Goal: Obtain resource: Obtain resource

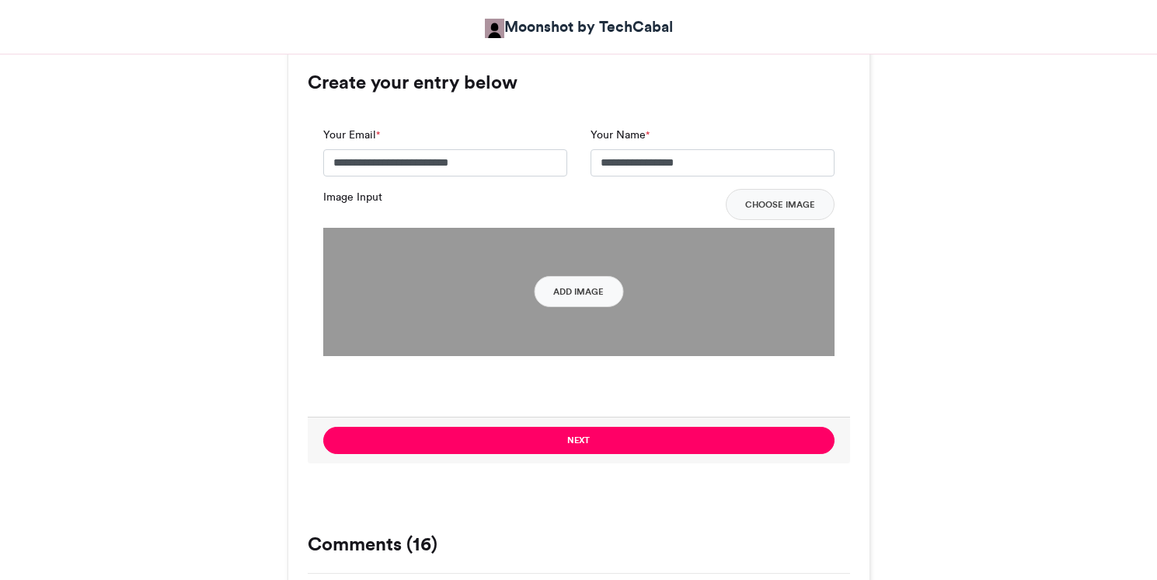
scroll to position [1155, 0]
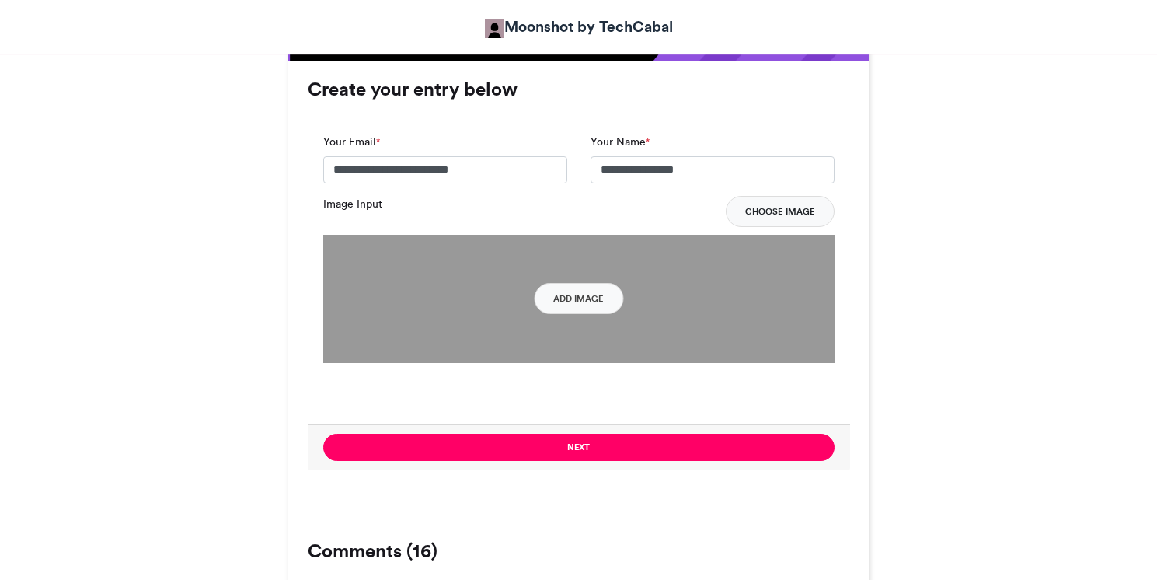
click at [796, 217] on button "Choose Image" at bounding box center [780, 211] width 109 height 31
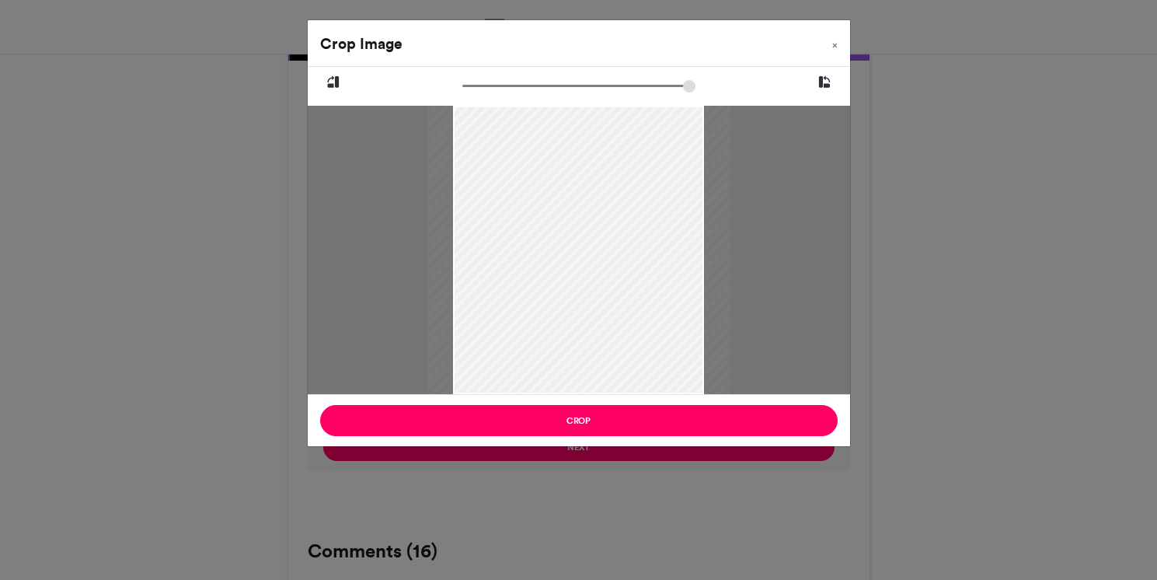
type input "******"
drag, startPoint x: 470, startPoint y: 85, endPoint x: 451, endPoint y: 81, distance: 20.0
click at [462, 81] on input "zoom" at bounding box center [578, 85] width 233 height 15
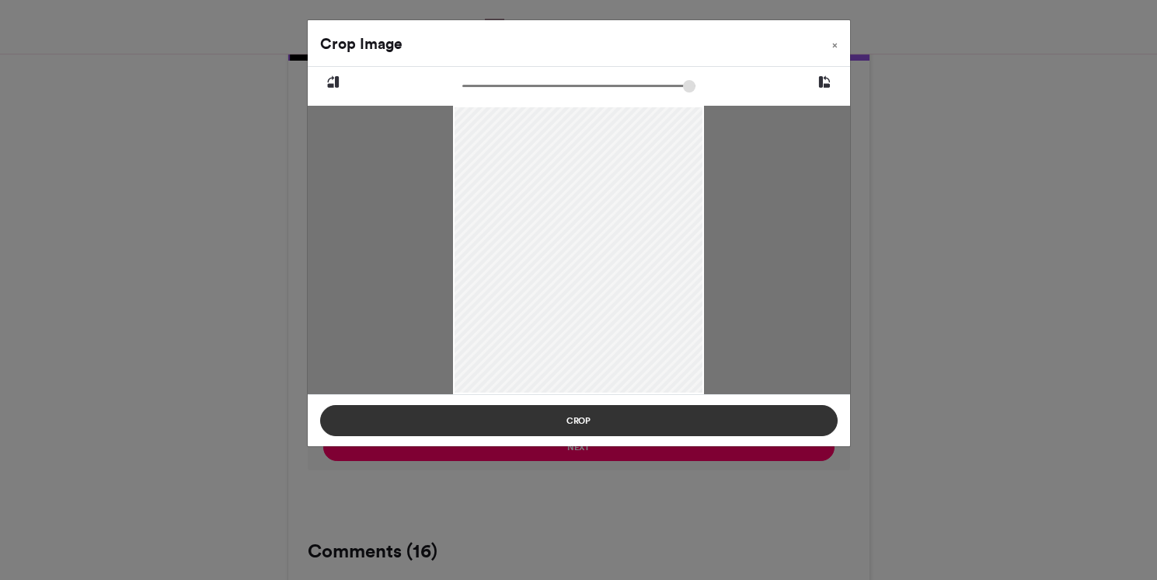
click at [746, 419] on button "Crop" at bounding box center [578, 420] width 517 height 31
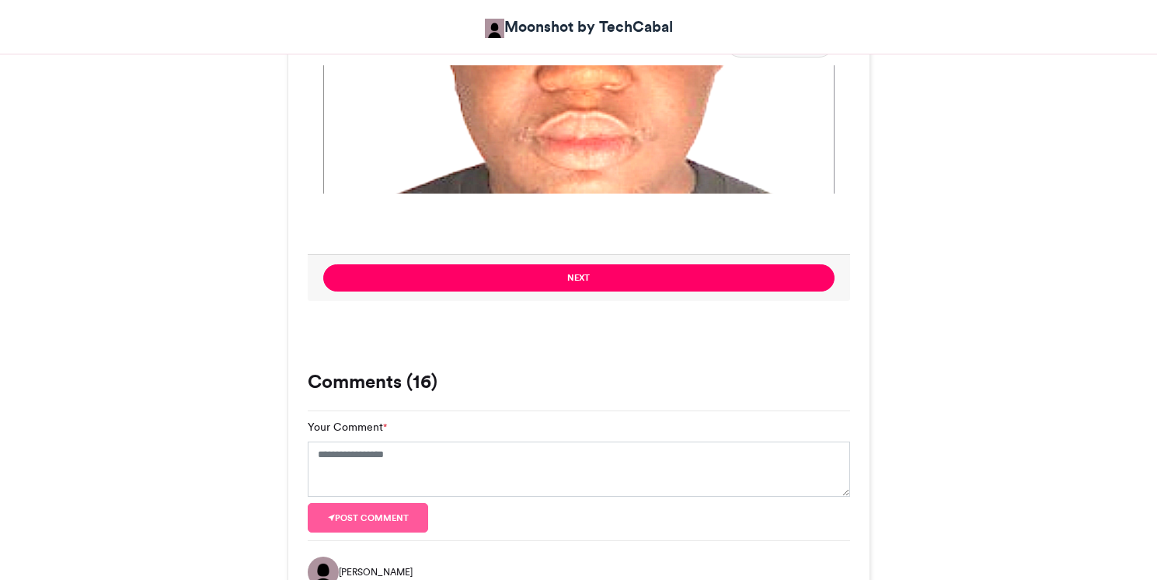
scroll to position [1333, 0]
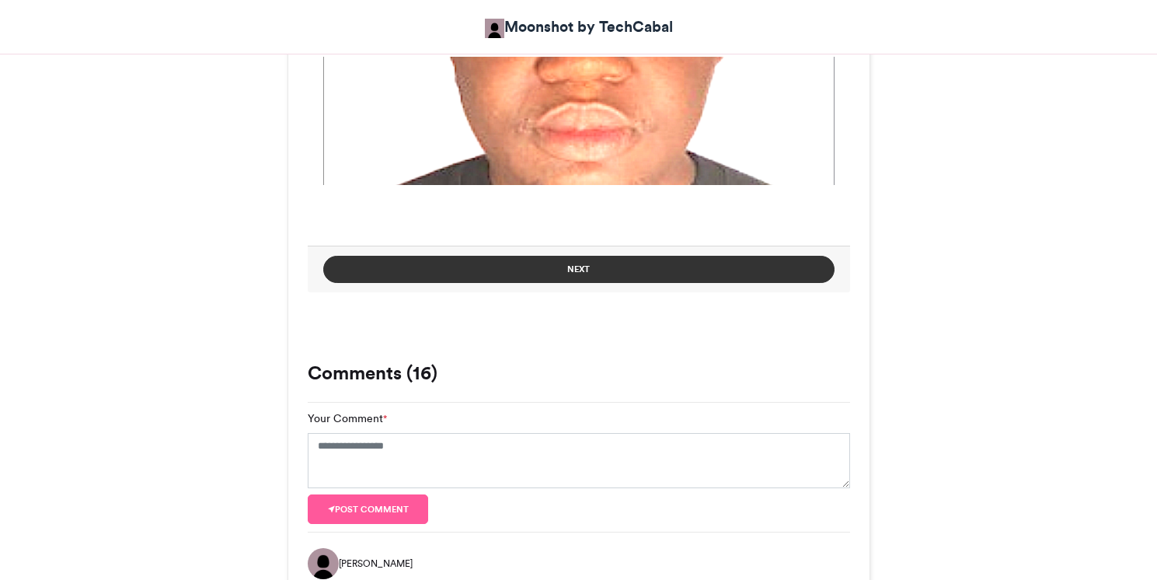
click at [719, 269] on button "Next" at bounding box center [578, 269] width 511 height 27
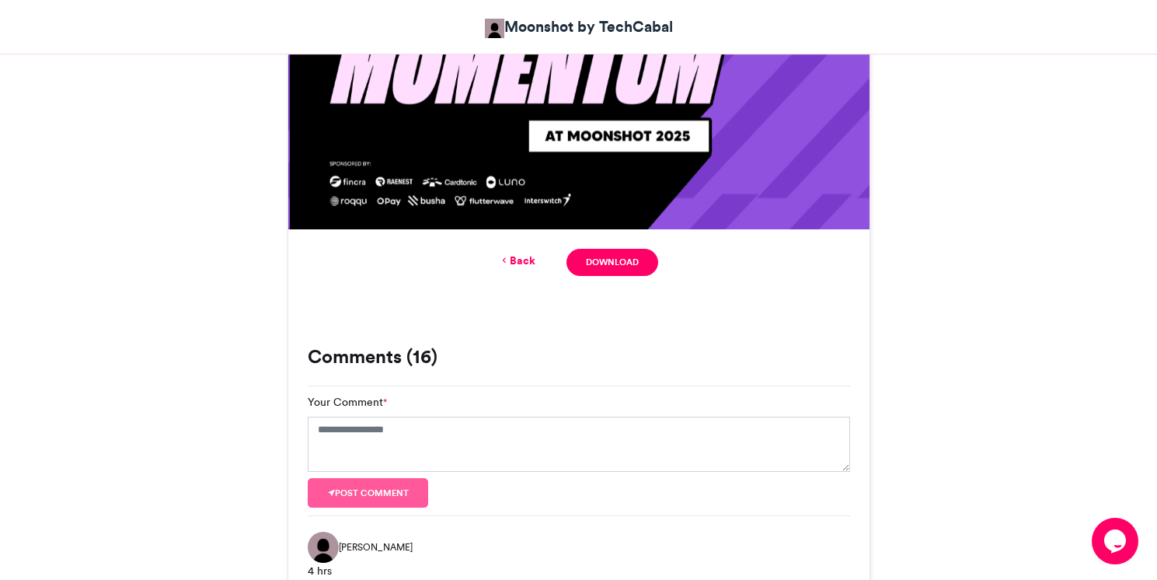
scroll to position [999, 0]
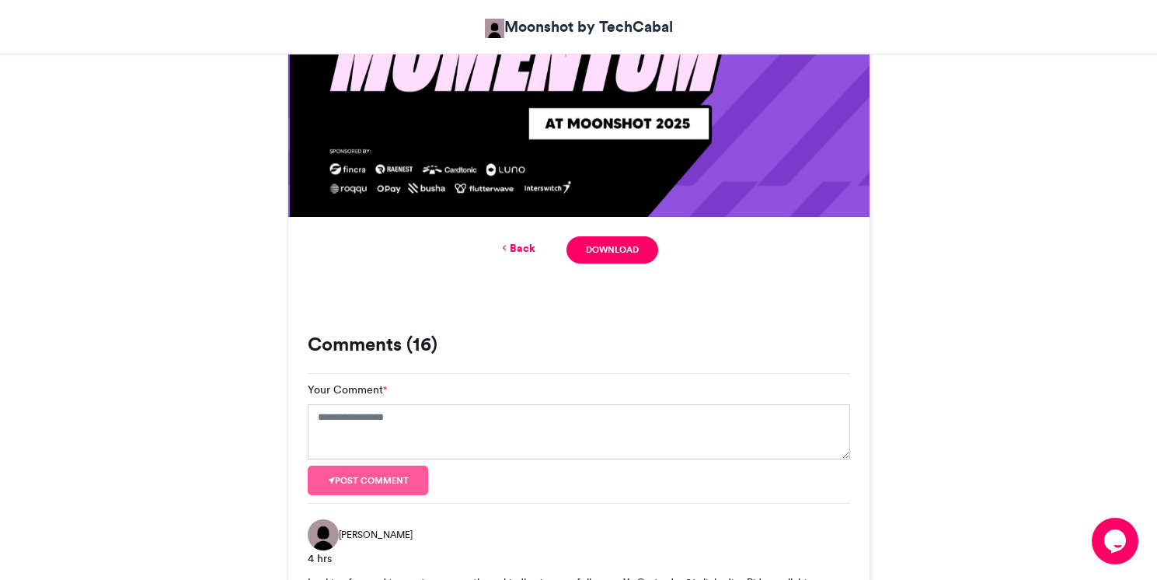
click at [516, 246] on link "Back" at bounding box center [517, 248] width 37 height 16
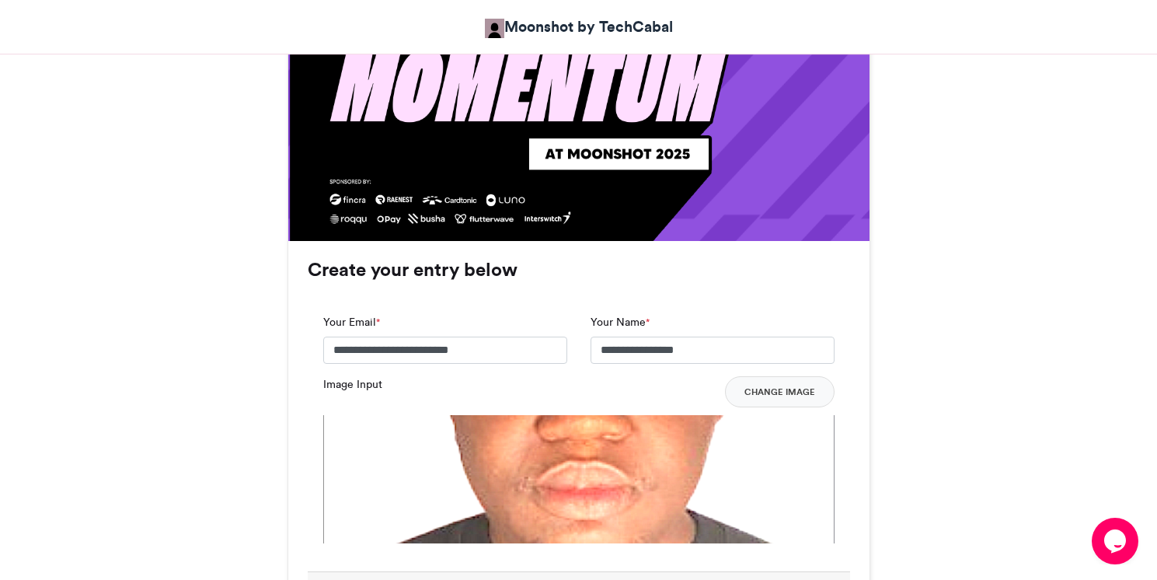
scroll to position [1025, 0]
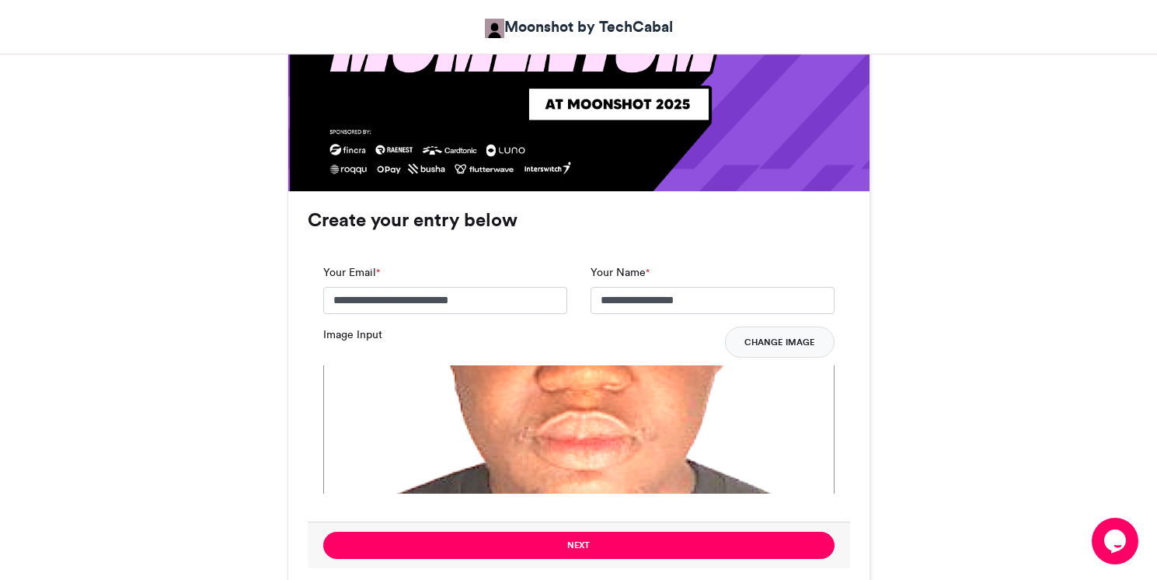
click at [792, 345] on button "Change Image" at bounding box center [780, 341] width 110 height 31
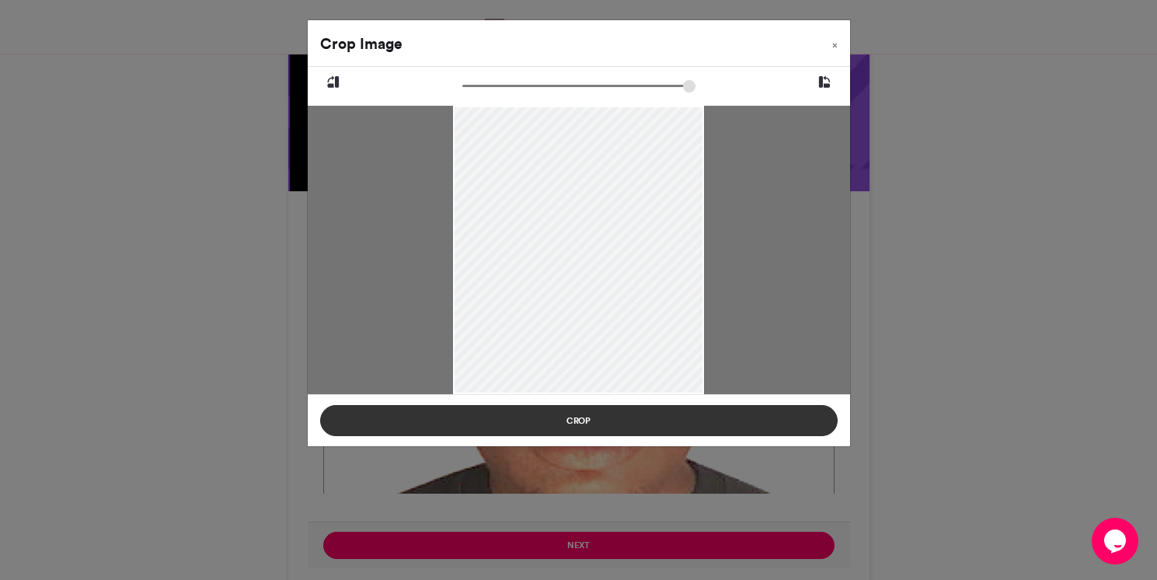
click at [737, 421] on button "Crop" at bounding box center [578, 420] width 517 height 31
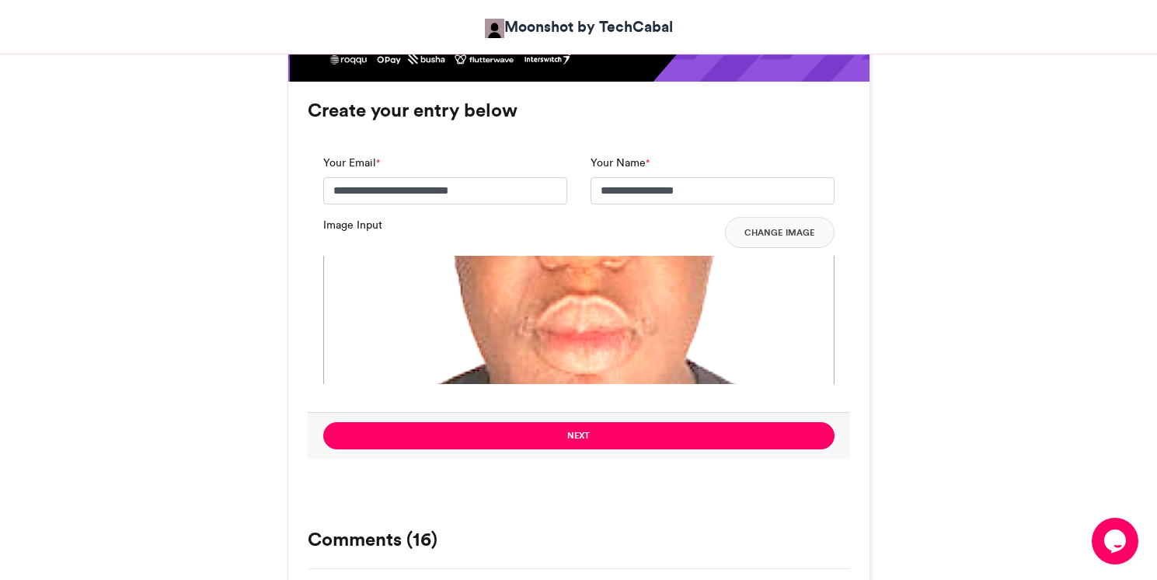
scroll to position [1132, 0]
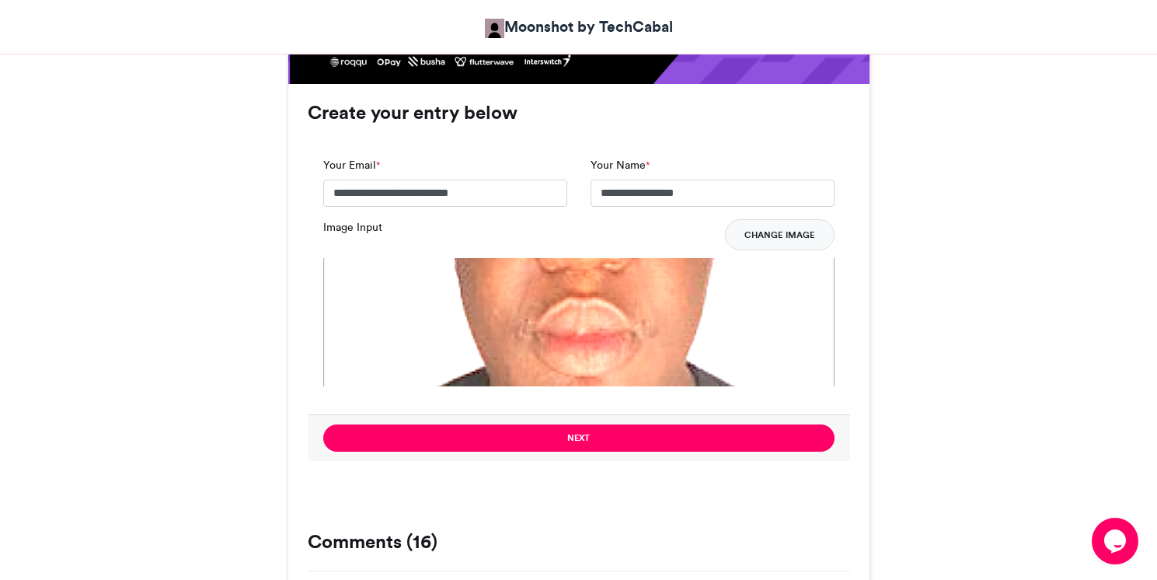
click at [765, 241] on button "Change Image" at bounding box center [780, 234] width 110 height 31
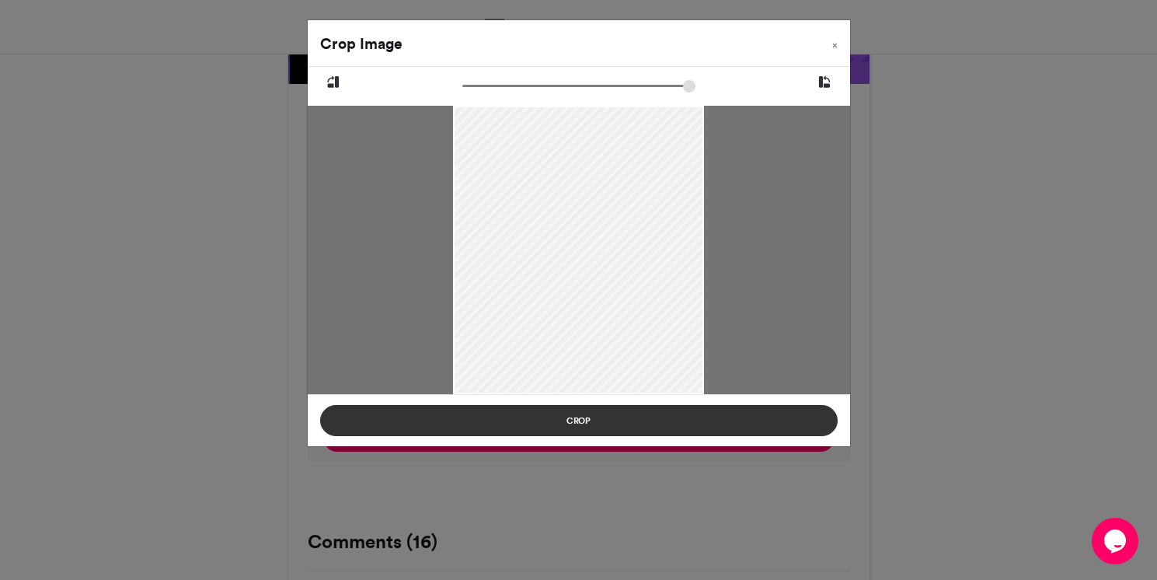
click at [686, 423] on button "Crop" at bounding box center [578, 420] width 517 height 31
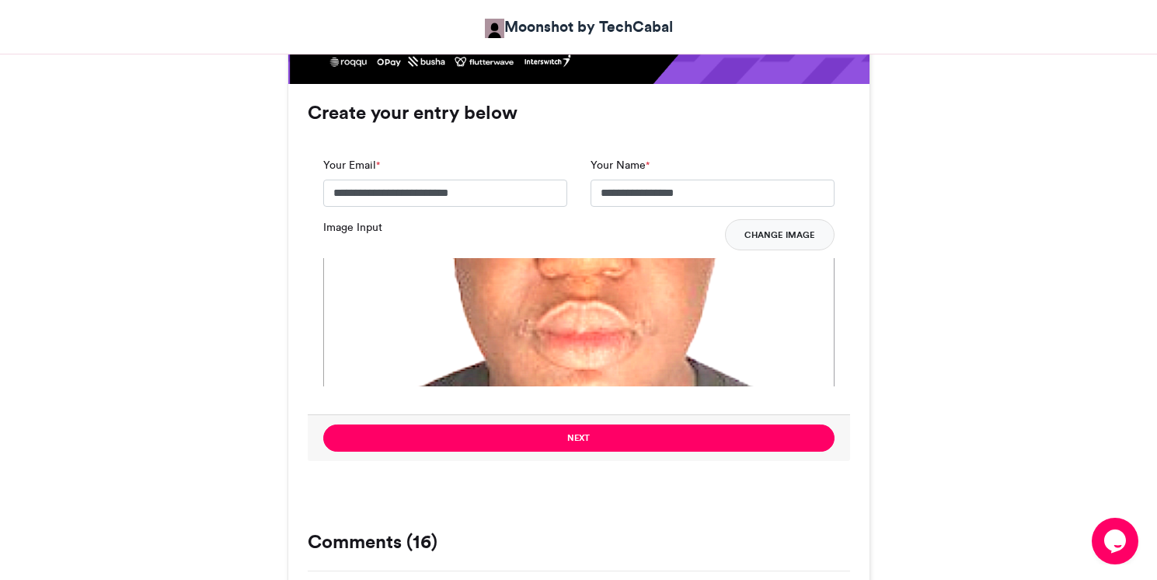
click at [768, 231] on button "Change Image" at bounding box center [780, 234] width 110 height 31
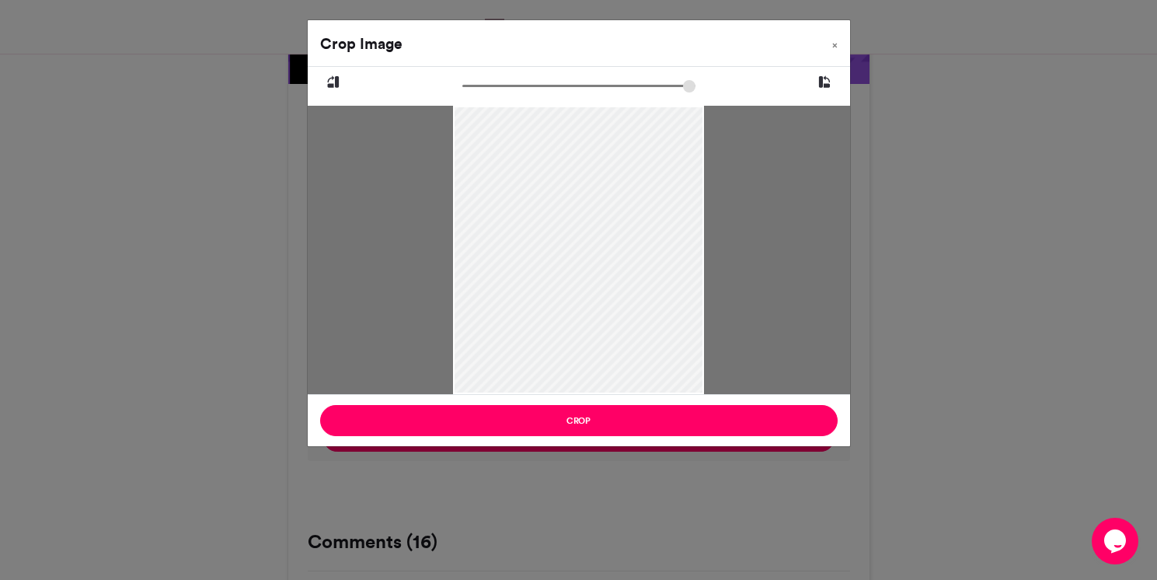
drag, startPoint x: 468, startPoint y: 88, endPoint x: 418, endPoint y: 93, distance: 50.0
click at [462, 93] on input "zoom" at bounding box center [578, 85] width 233 height 15
type input "******"
drag, startPoint x: 467, startPoint y: 82, endPoint x: 385, endPoint y: 89, distance: 82.7
click at [462, 89] on input "zoom" at bounding box center [578, 85] width 233 height 15
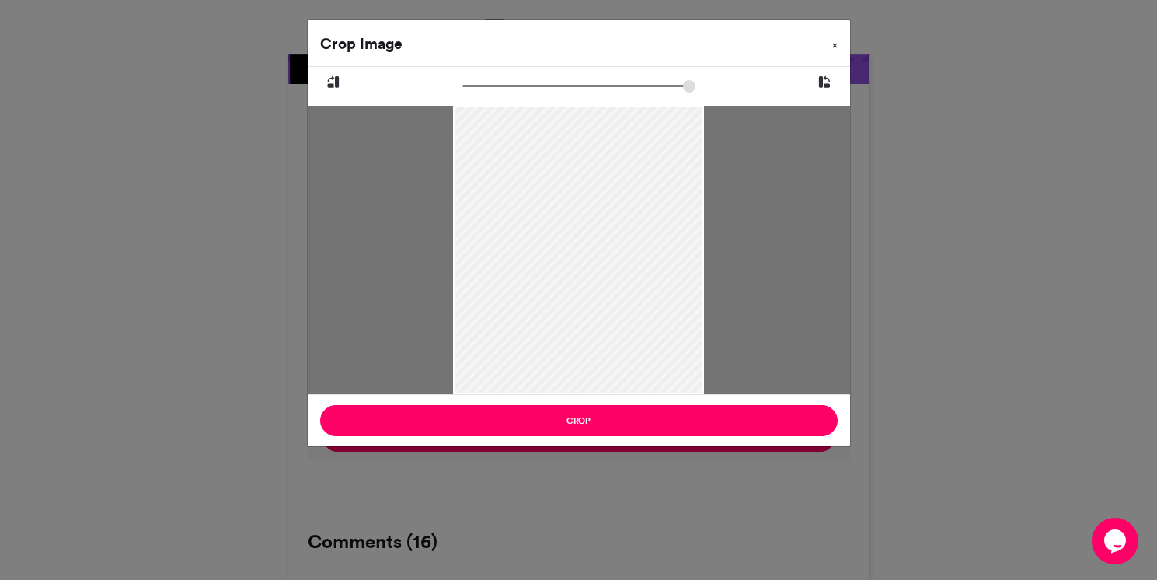
click at [839, 44] on button "×" at bounding box center [835, 42] width 30 height 44
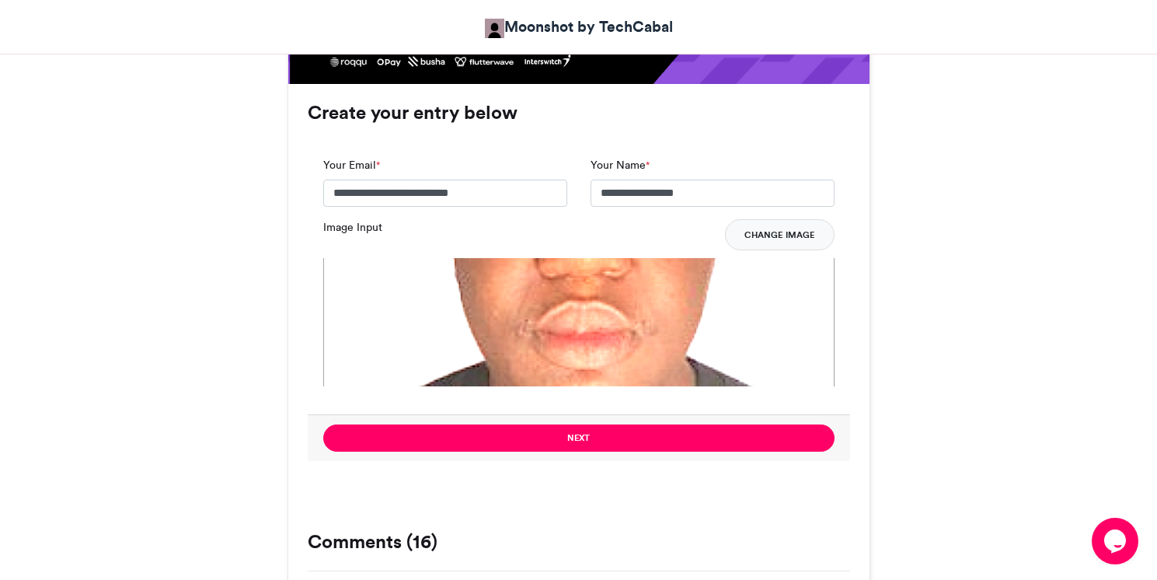
click at [769, 235] on button "Change Image" at bounding box center [780, 234] width 110 height 31
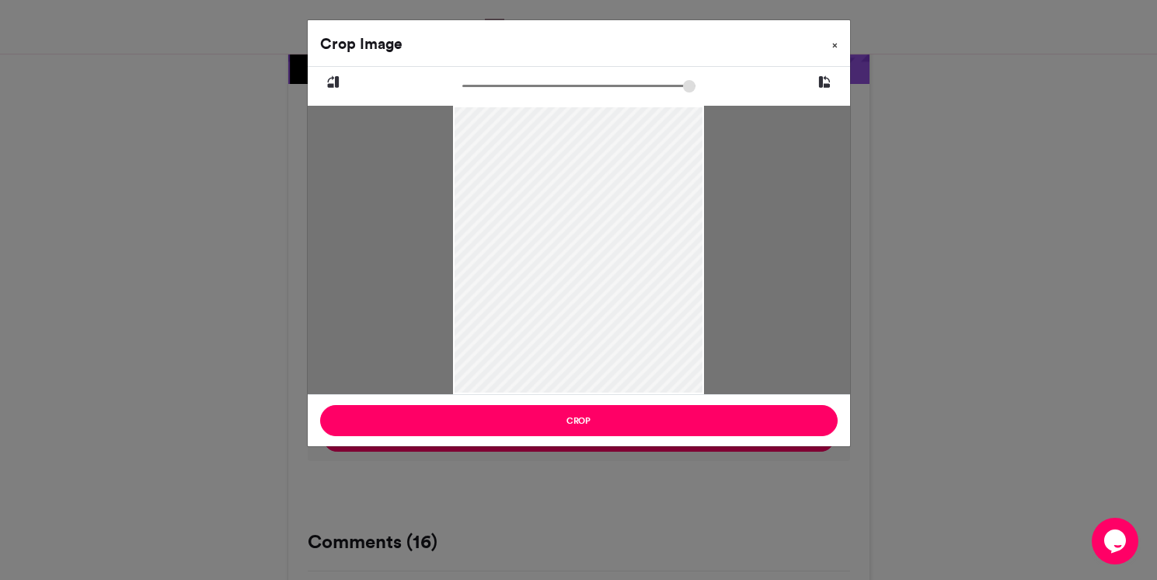
click at [837, 44] on span "×" at bounding box center [834, 44] width 5 height 9
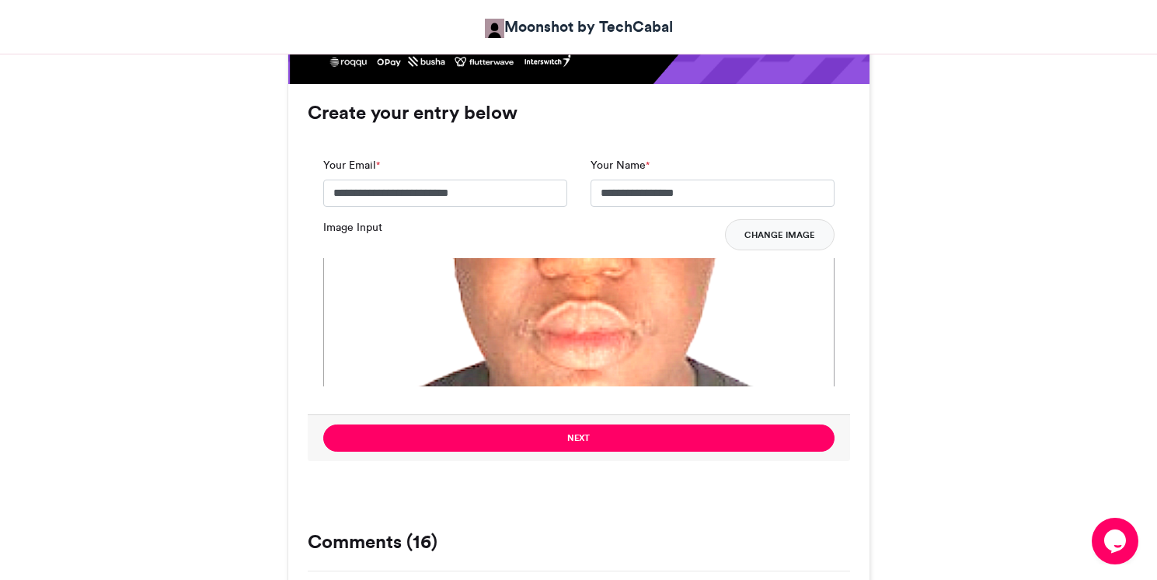
click at [770, 236] on button "Change Image" at bounding box center [780, 234] width 110 height 31
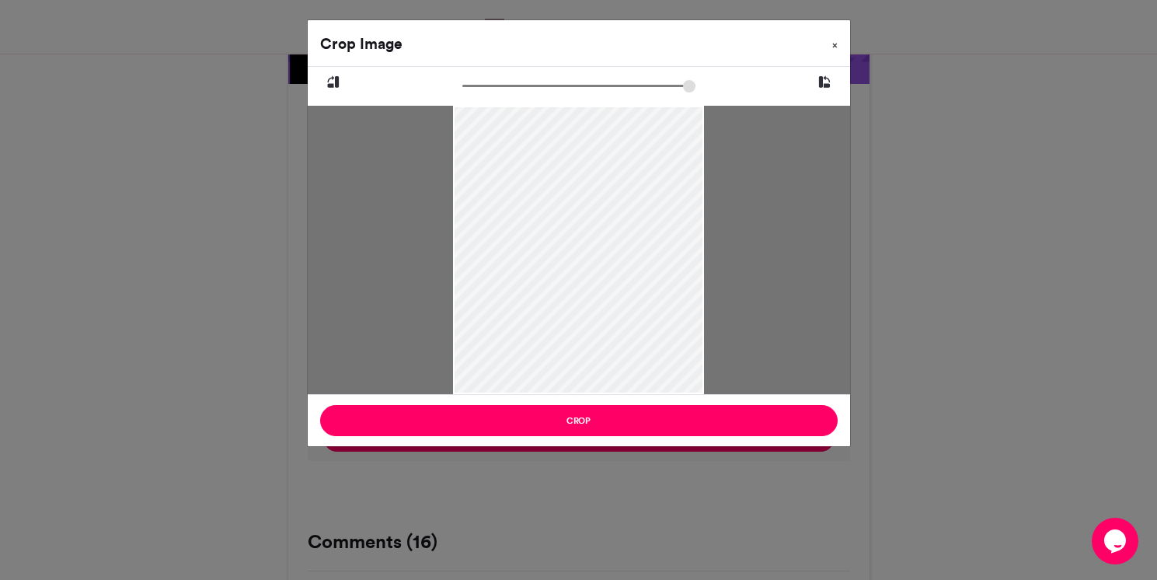
click at [832, 41] on span "×" at bounding box center [834, 44] width 5 height 9
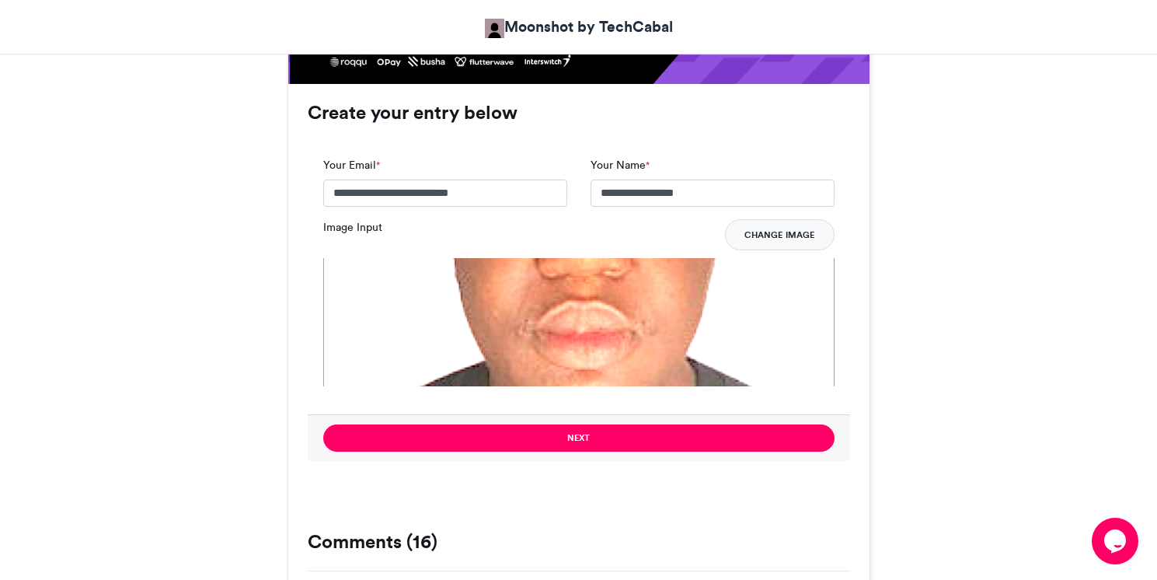
click at [760, 230] on button "Change Image" at bounding box center [780, 234] width 110 height 31
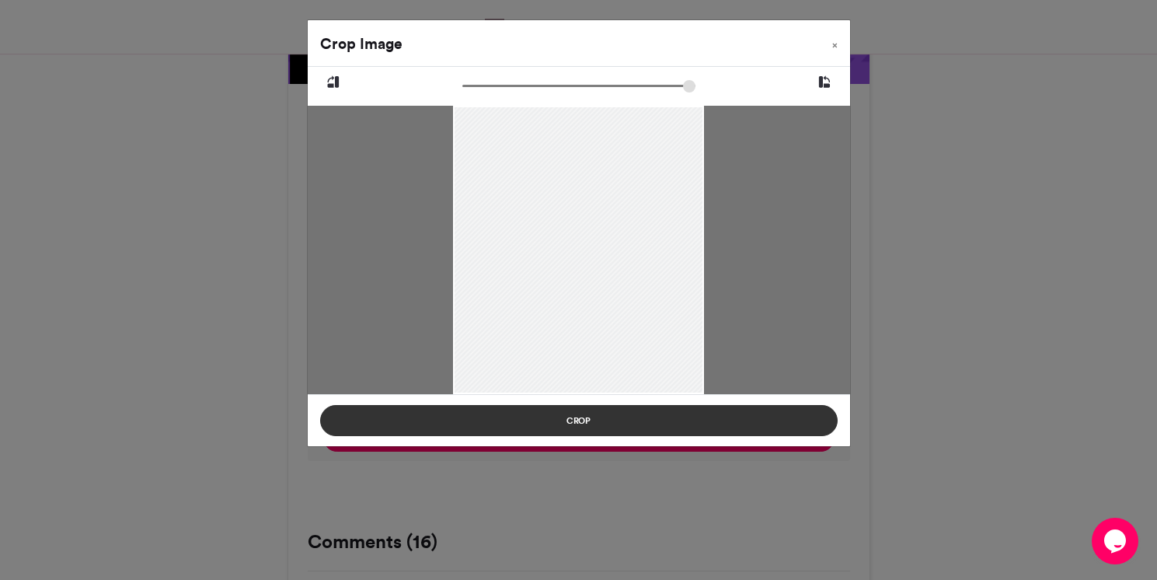
click at [752, 423] on button "Crop" at bounding box center [578, 420] width 517 height 31
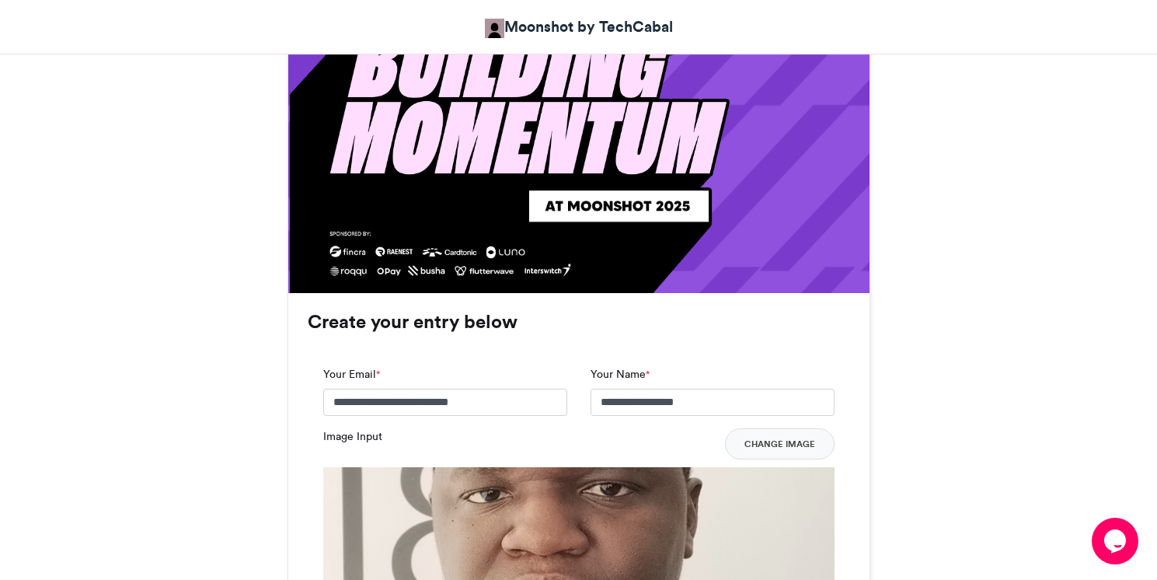
scroll to position [951, 0]
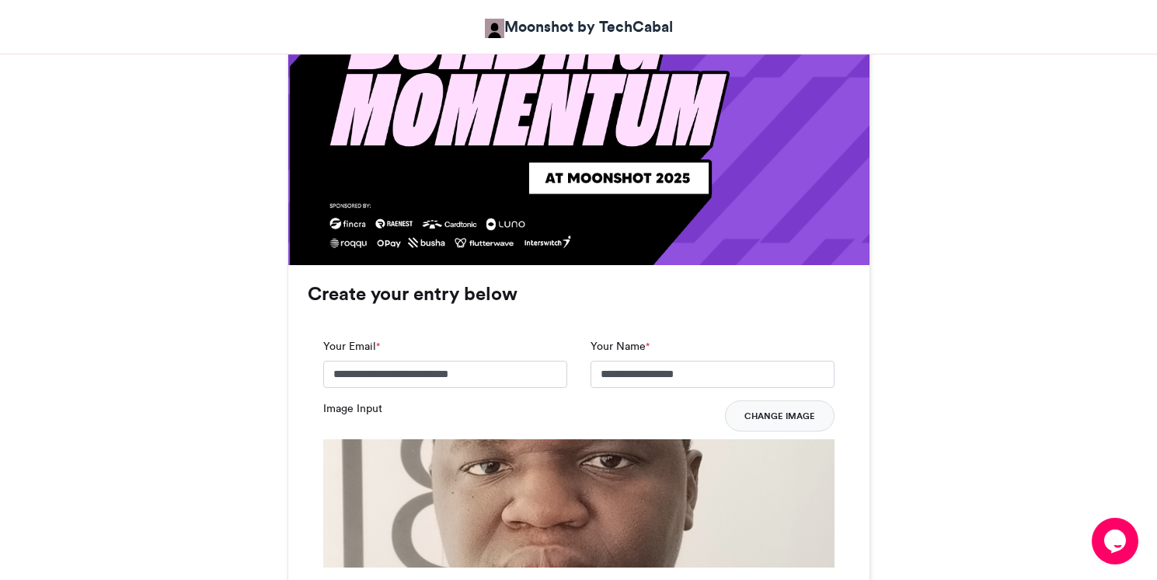
click at [771, 417] on button "Change Image" at bounding box center [780, 415] width 110 height 31
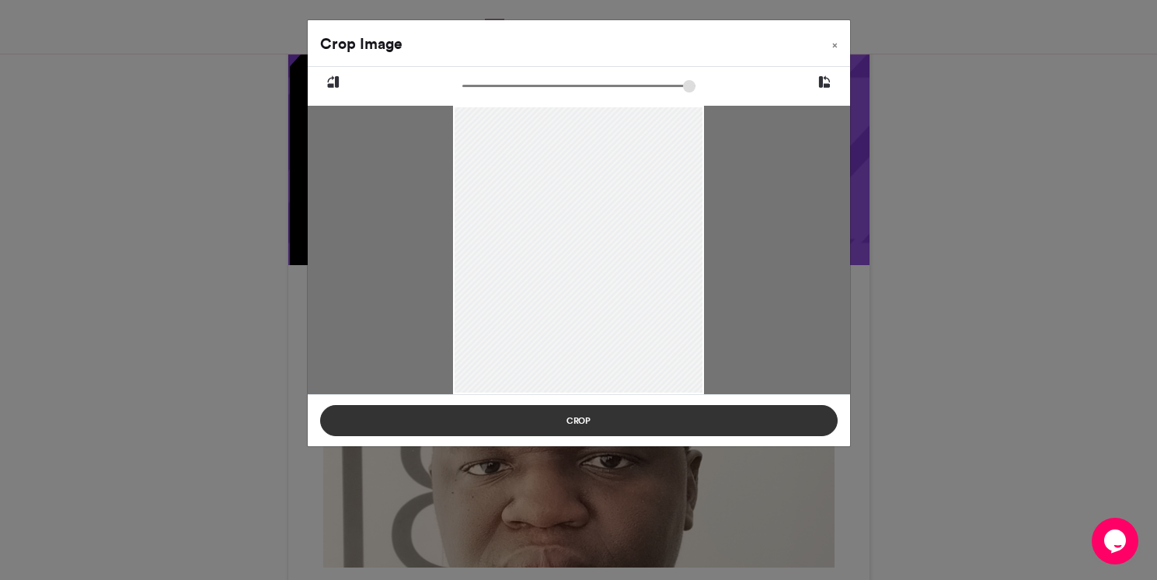
click at [725, 425] on button "Crop" at bounding box center [578, 420] width 517 height 31
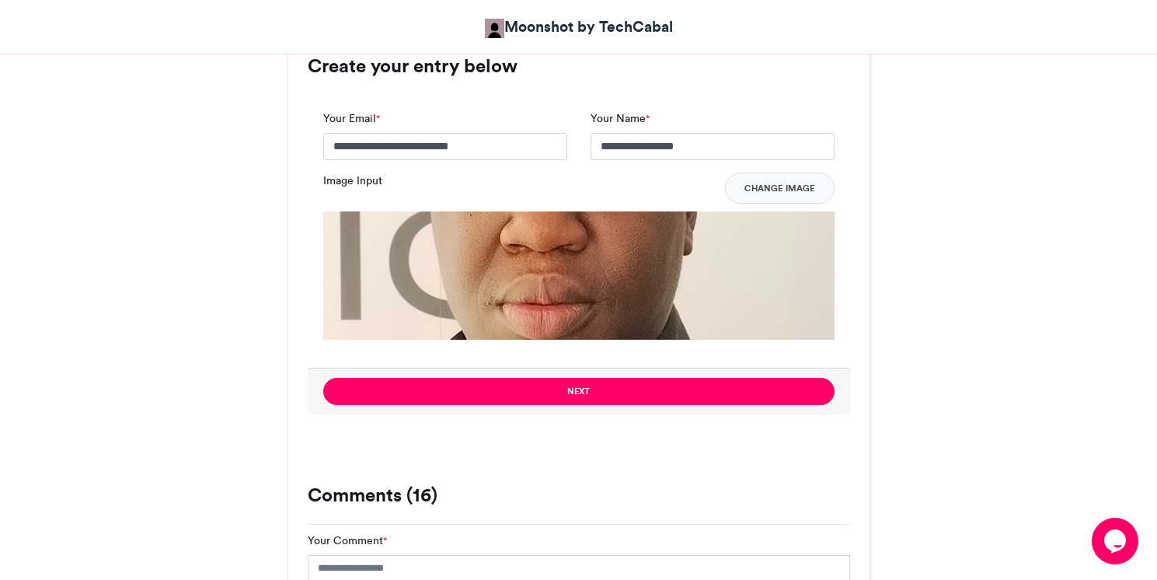
scroll to position [1178, 0]
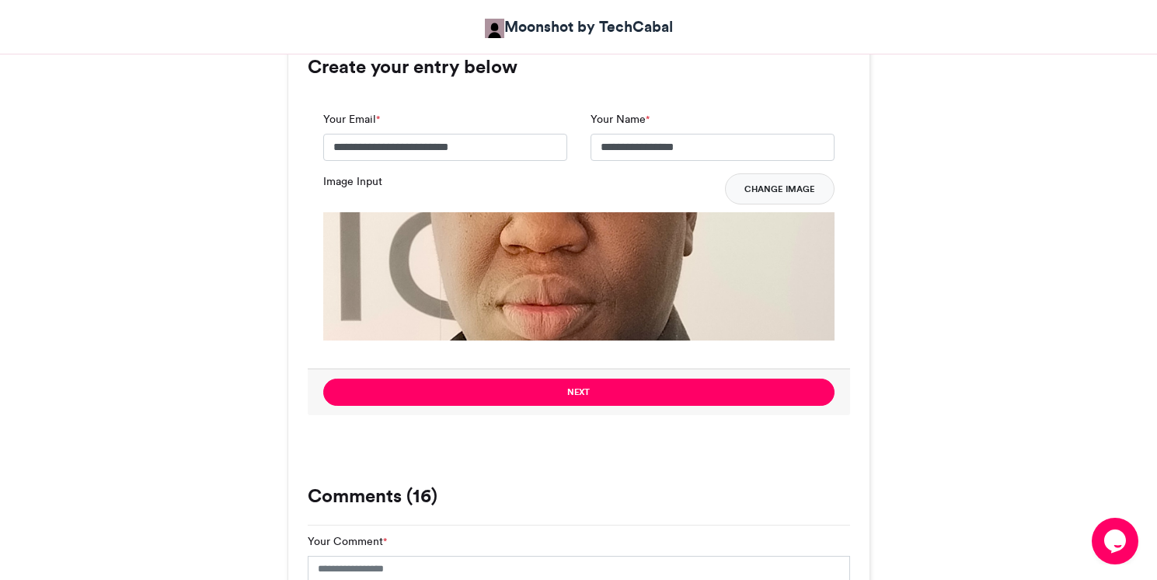
click at [772, 187] on button "Change Image" at bounding box center [780, 188] width 110 height 31
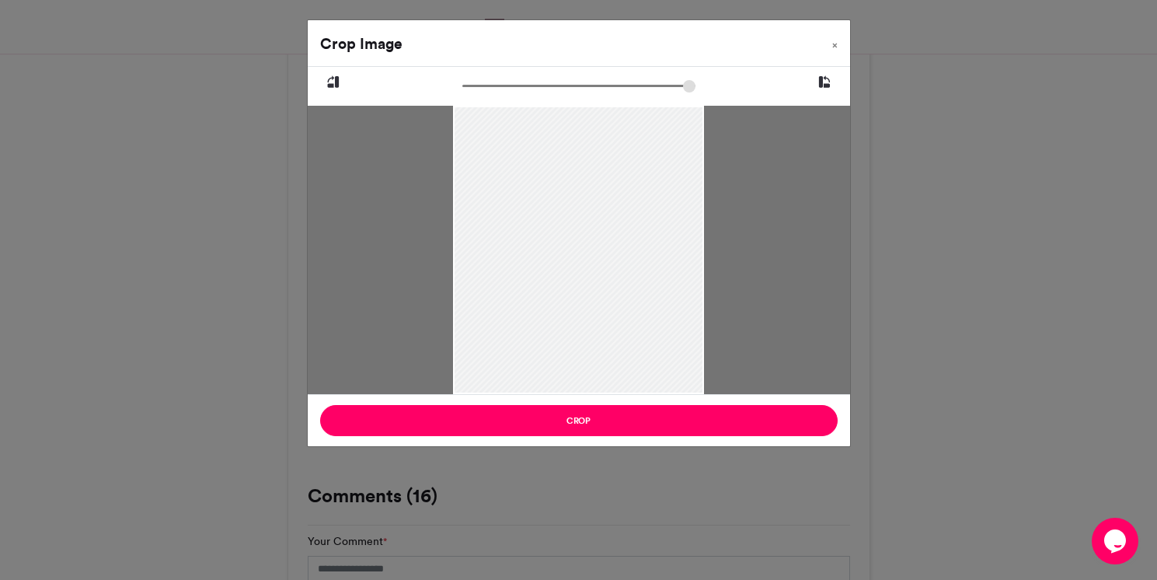
drag, startPoint x: 590, startPoint y: 246, endPoint x: 597, endPoint y: 305, distance: 59.6
click at [597, 305] on div at bounding box center [578, 307] width 251 height 427
drag, startPoint x: 611, startPoint y: 314, endPoint x: 601, endPoint y: 336, distance: 24.4
click at [601, 336] on div at bounding box center [578, 319] width 251 height 427
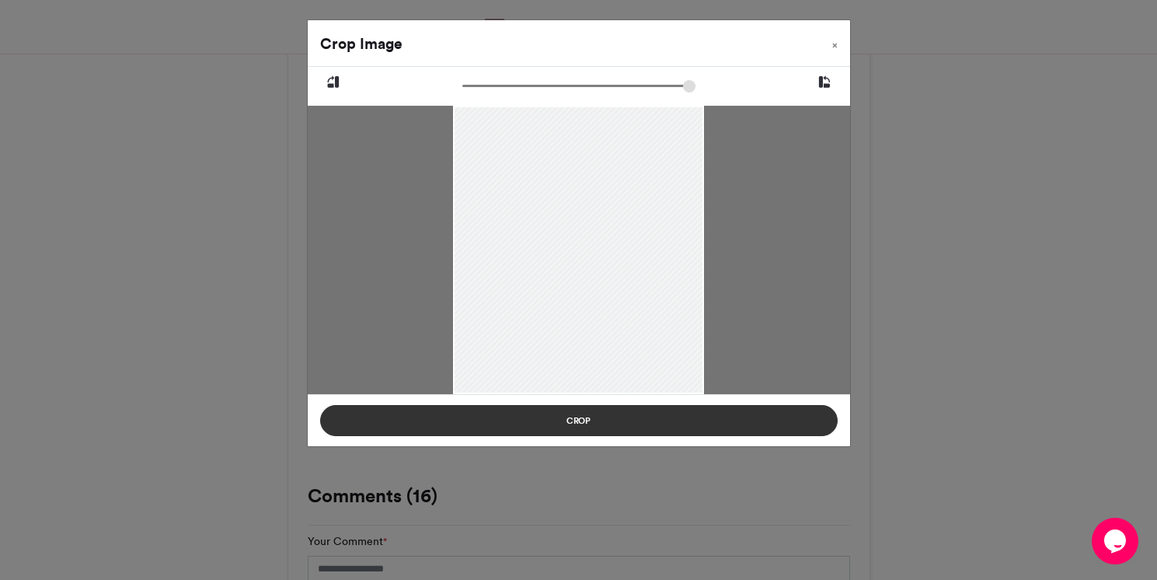
click at [652, 420] on button "Crop" at bounding box center [578, 420] width 517 height 31
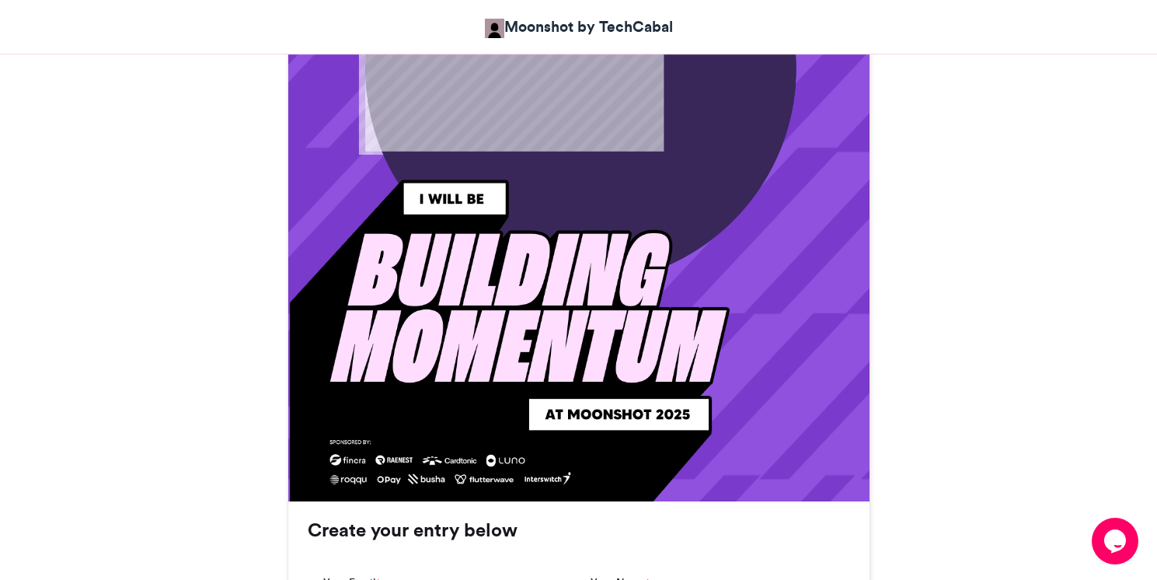
scroll to position [880, 0]
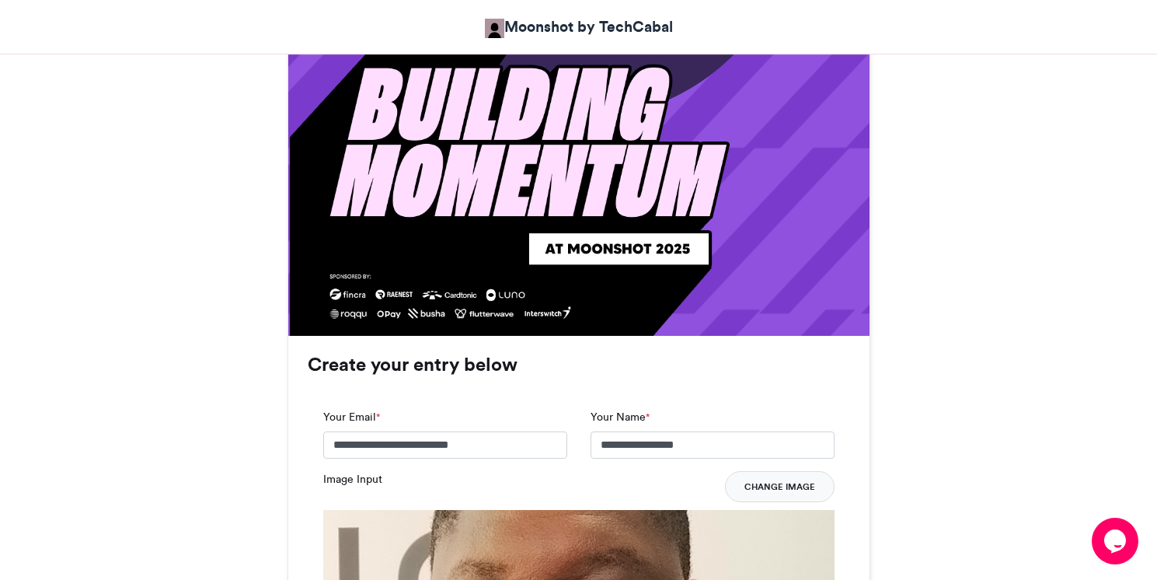
click at [804, 484] on button "Change Image" at bounding box center [780, 486] width 110 height 31
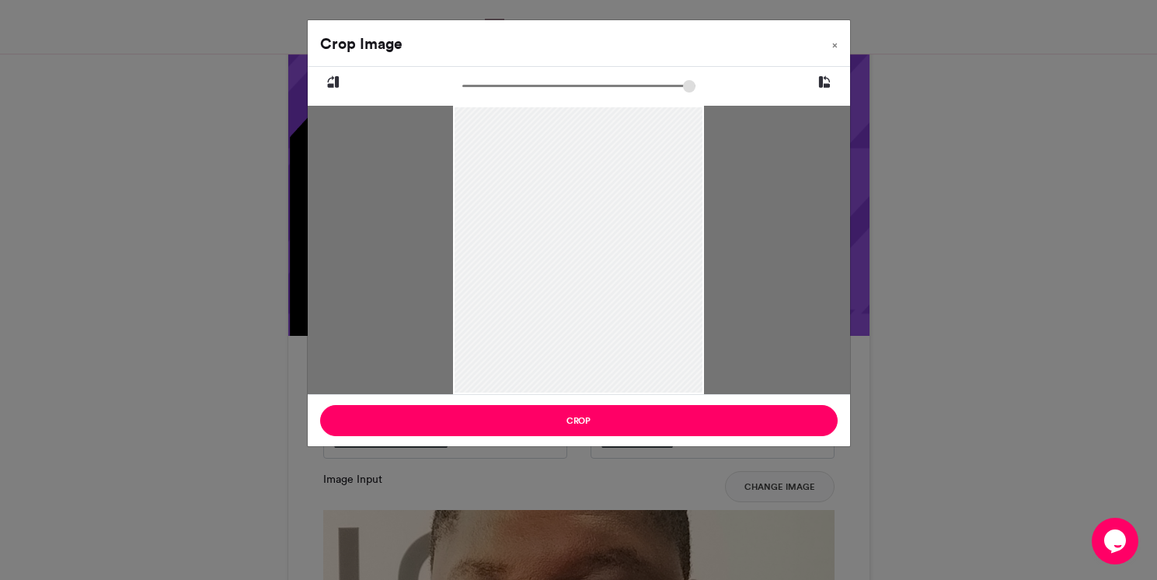
drag, startPoint x: 642, startPoint y: 218, endPoint x: 650, endPoint y: 262, distance: 45.0
click at [650, 262] on div at bounding box center [578, 294] width 251 height 427
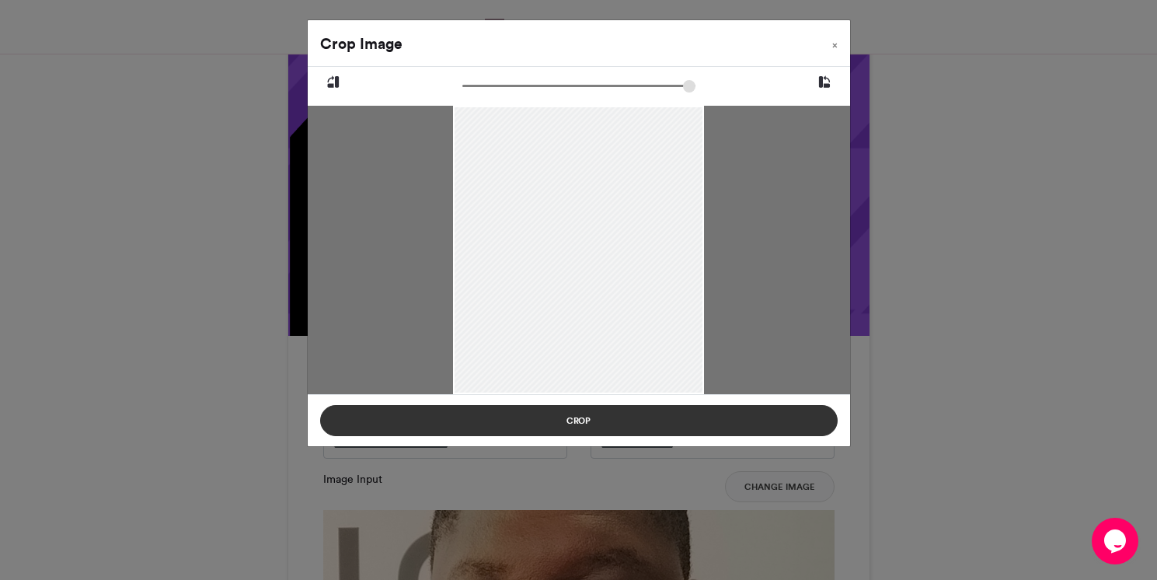
click at [703, 423] on button "Crop" at bounding box center [578, 420] width 517 height 31
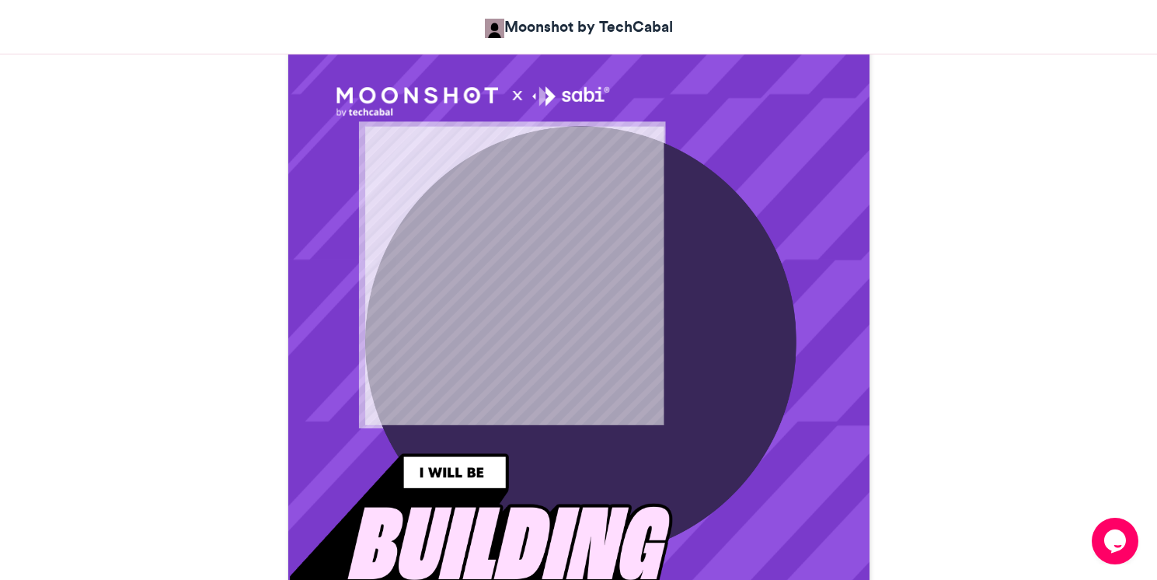
scroll to position [442, 0]
click at [883, 46] on header "Moonshot by TechCabal" at bounding box center [578, 27] width 1157 height 54
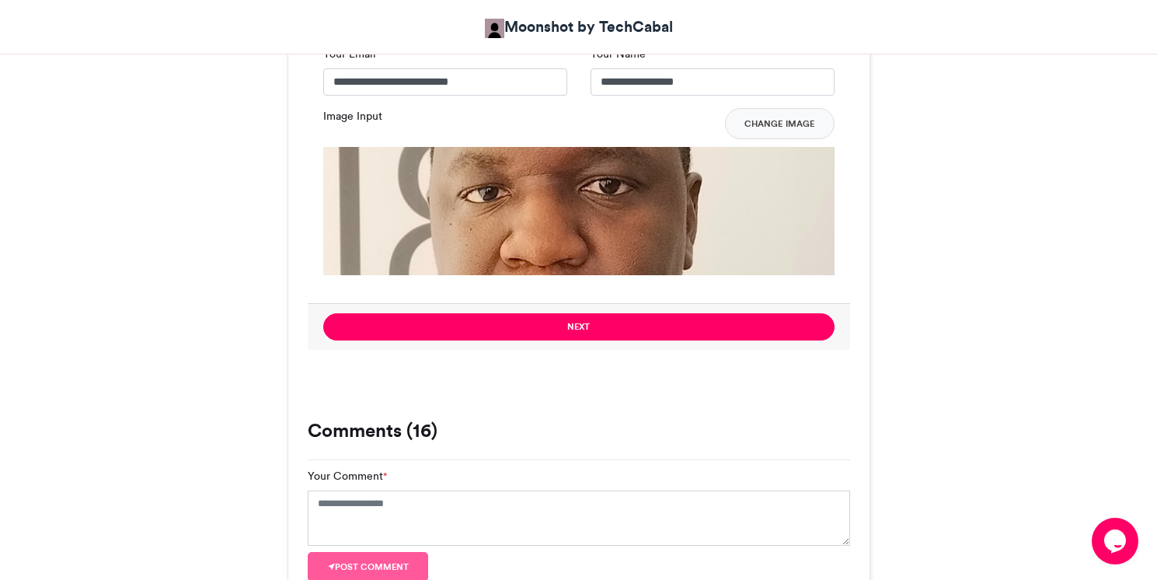
scroll to position [1290, 0]
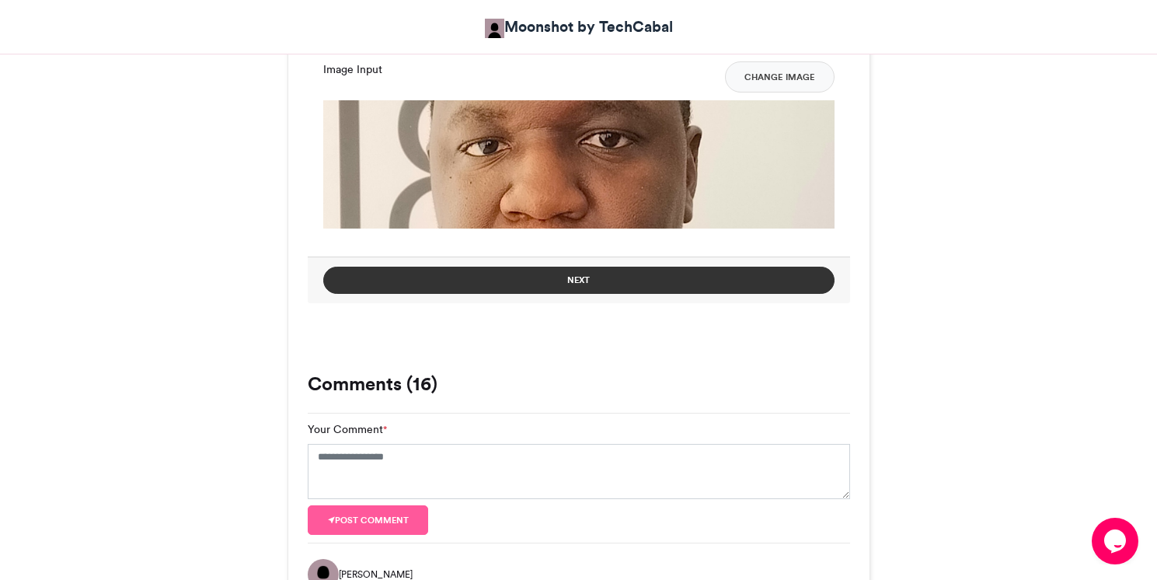
click at [424, 287] on button "Next" at bounding box center [578, 280] width 511 height 27
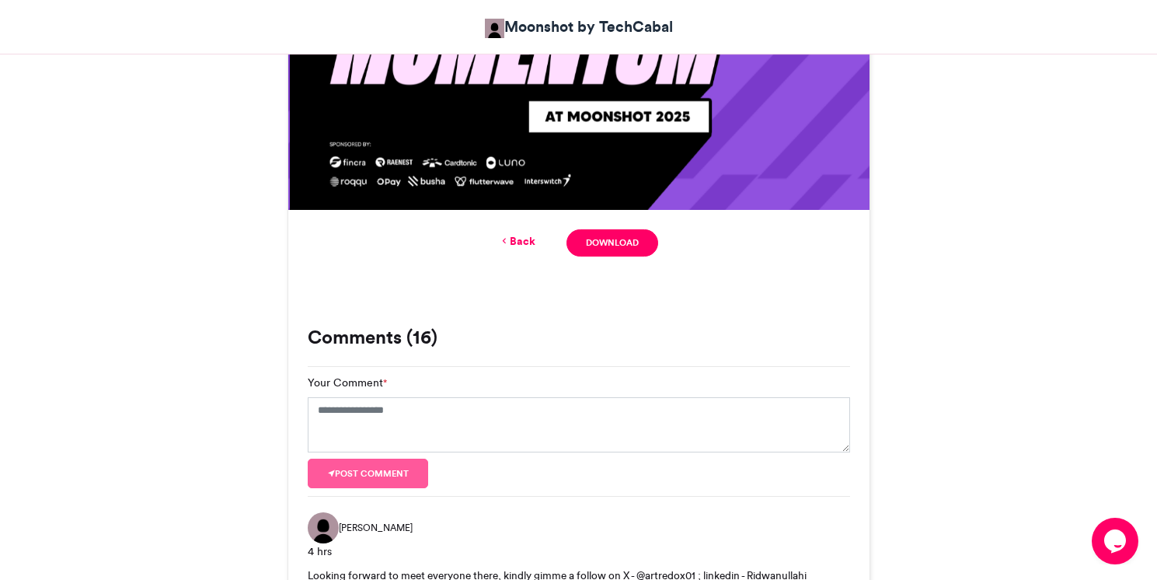
scroll to position [1015, 0]
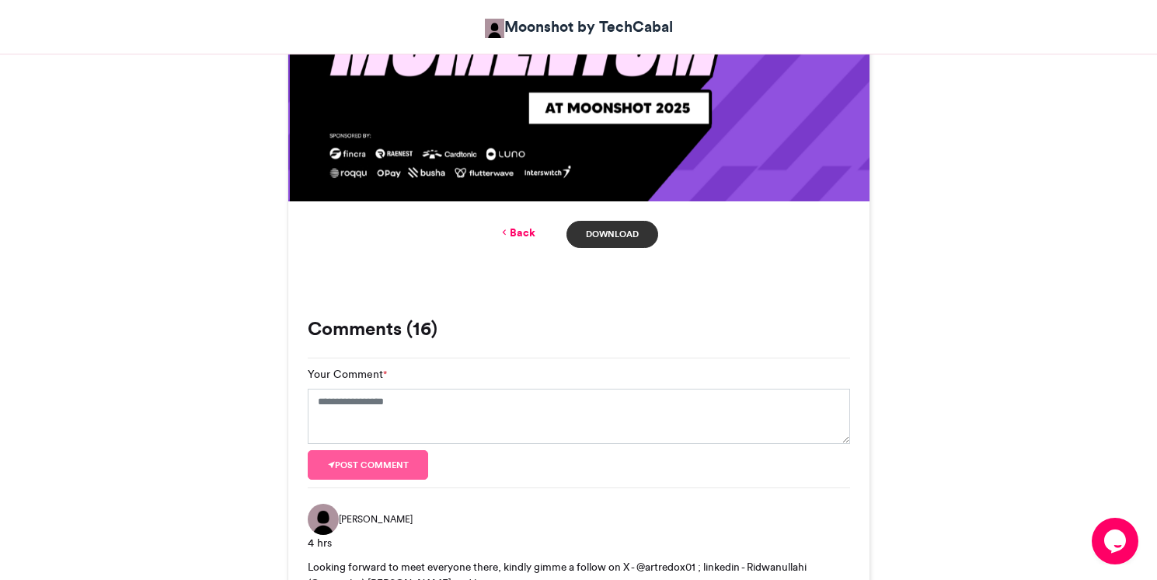
click at [579, 239] on link "Download" at bounding box center [611, 234] width 91 height 27
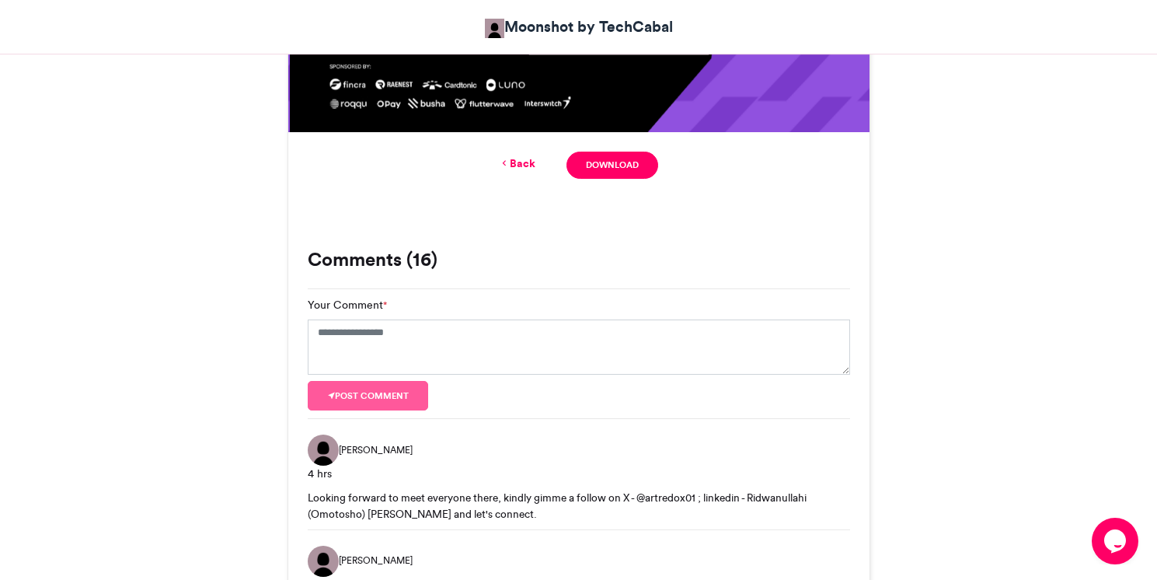
scroll to position [1085, 0]
click at [971, 0] on header "Moonshot by TechCabal" at bounding box center [578, 27] width 1157 height 54
